Goal: Information Seeking & Learning: Learn about a topic

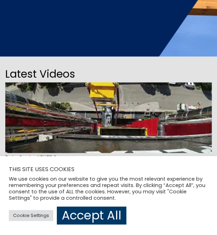
scroll to position [383, 0]
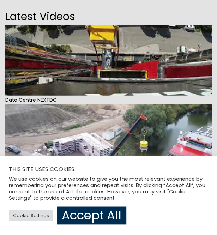
click at [69, 212] on link "Accept All" at bounding box center [91, 215] width 69 height 18
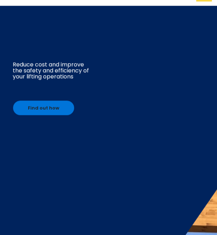
scroll to position [0, 0]
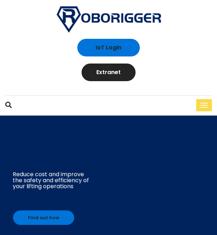
click at [10, 102] on span "button" at bounding box center [8, 104] width 6 height 7
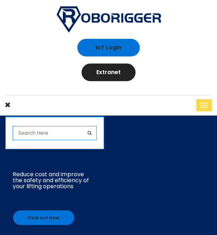
click at [29, 130] on input "search" at bounding box center [55, 133] width 84 height 14
type input "roborigger model"
click at [82, 126] on button "submit" at bounding box center [89, 133] width 14 height 14
click at [90, 134] on span "submit" at bounding box center [89, 133] width 4 height 10
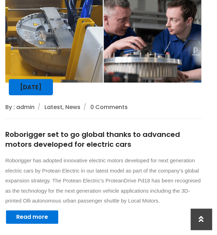
scroll to position [537, 0]
